Goal: Information Seeking & Learning: Find specific page/section

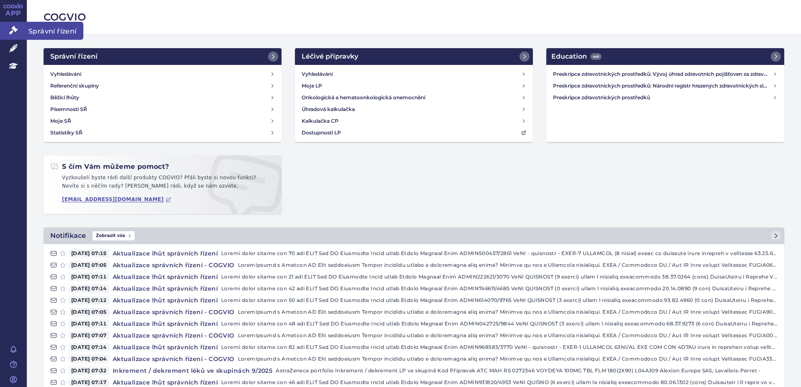
click at [11, 34] on icon at bounding box center [13, 30] width 8 height 8
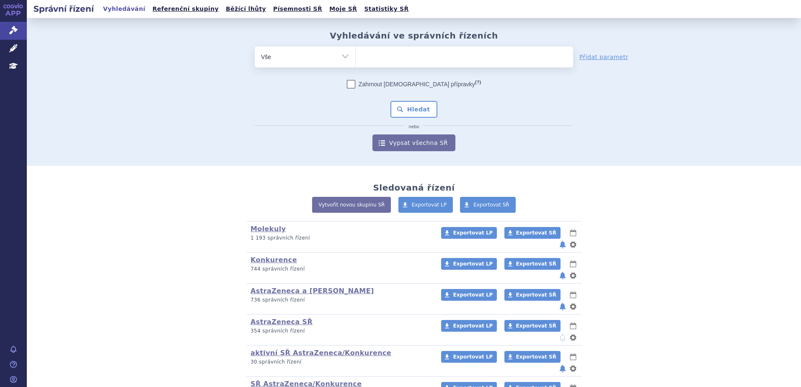
click at [380, 58] on ul at bounding box center [464, 56] width 217 height 18
click at [356, 58] on select at bounding box center [355, 56] width 0 height 21
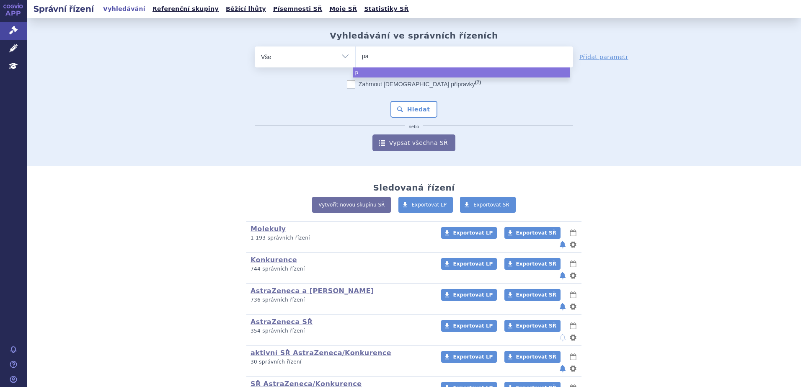
type input "pao"
type input "paola"
select select "paola"
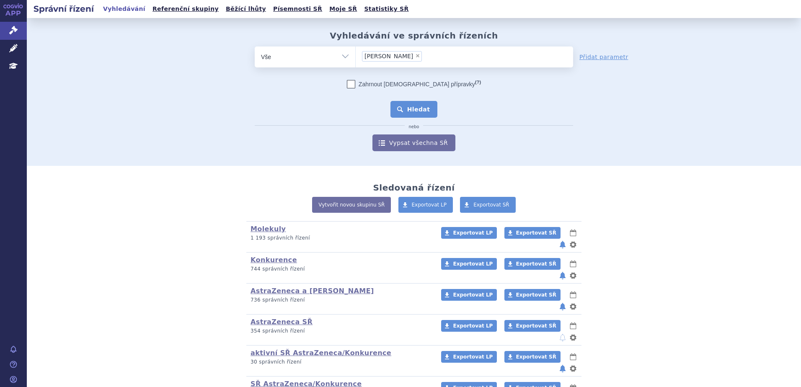
click at [407, 110] on button "Hledat" at bounding box center [413, 109] width 47 height 17
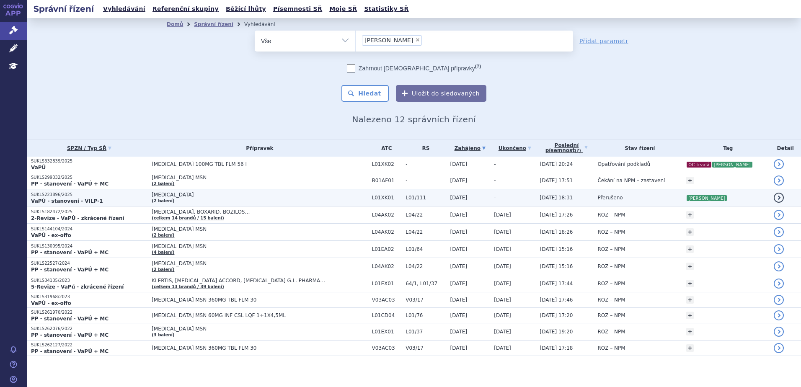
click at [299, 197] on span "LYNPARZA" at bounding box center [256, 195] width 209 height 6
